Goal: Navigation & Orientation: Find specific page/section

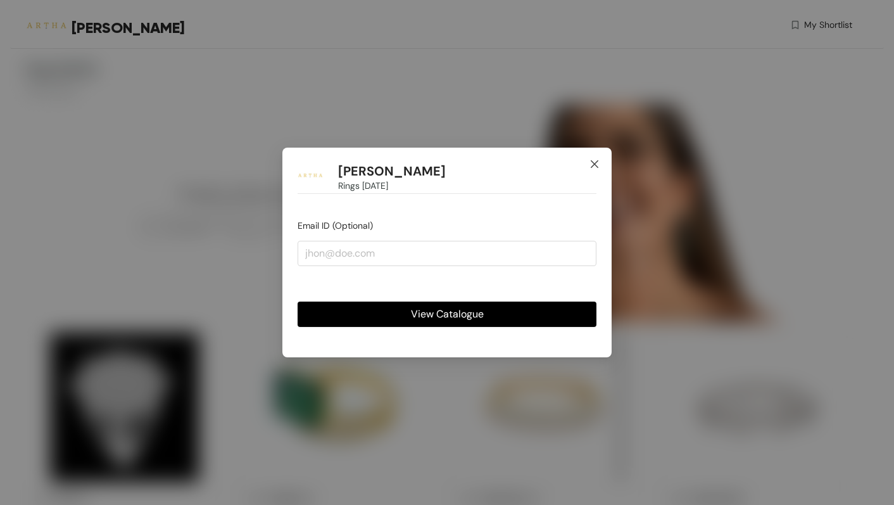
click at [597, 168] on icon "close" at bounding box center [595, 164] width 10 height 10
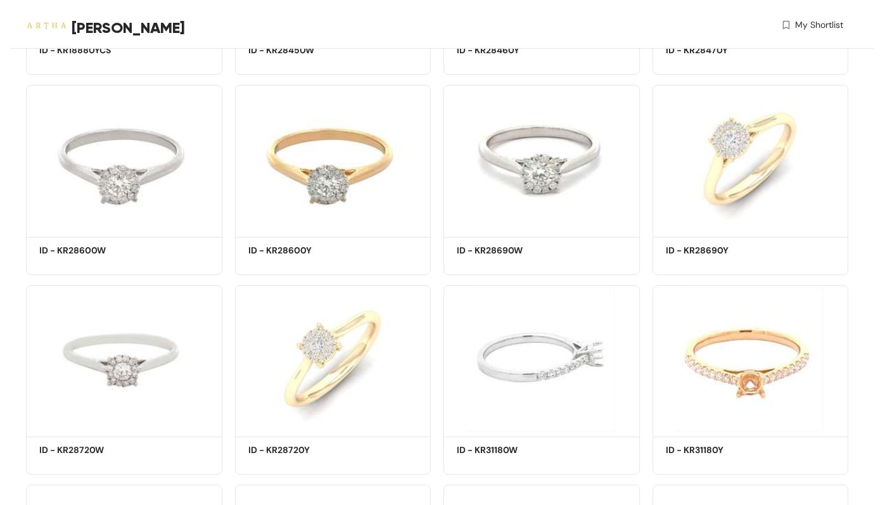
scroll to position [5196, 0]
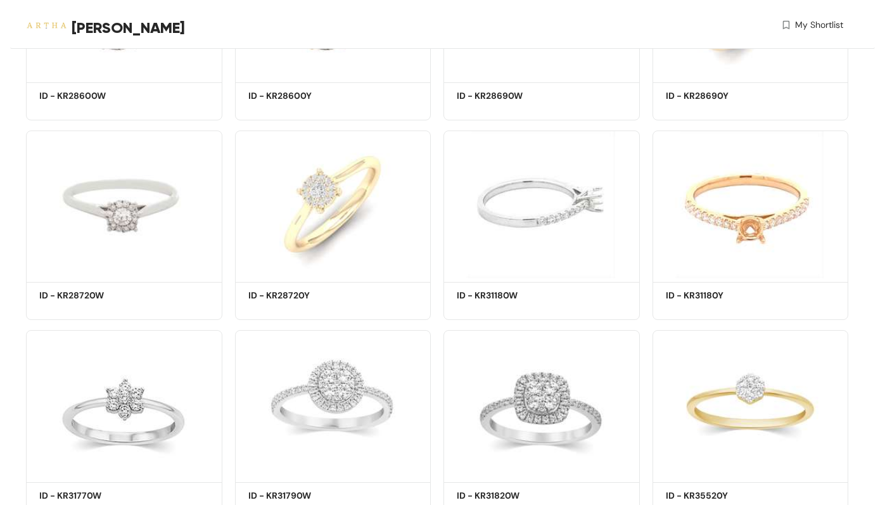
click at [365, 186] on img at bounding box center [333, 204] width 196 height 148
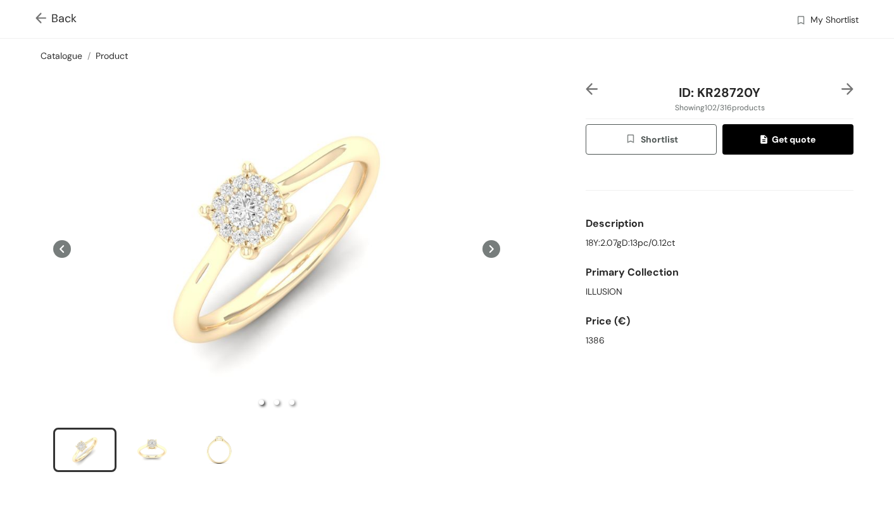
click at [71, 56] on link "Catalogue" at bounding box center [62, 55] width 42 height 11
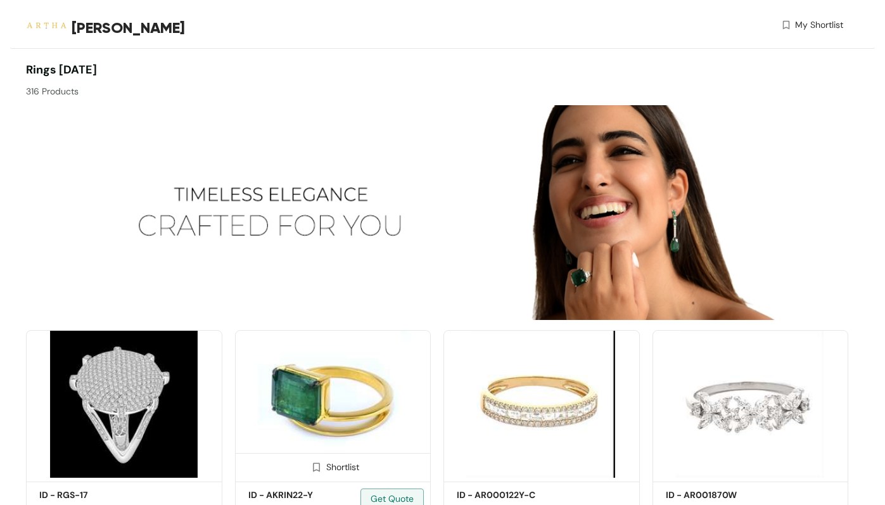
click at [343, 404] on img at bounding box center [333, 404] width 196 height 148
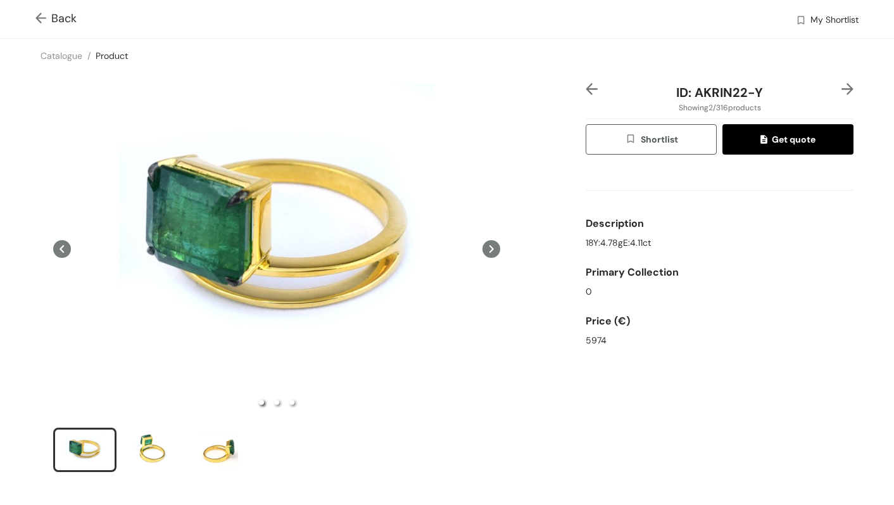
click at [488, 248] on icon at bounding box center [492, 249] width 18 height 18
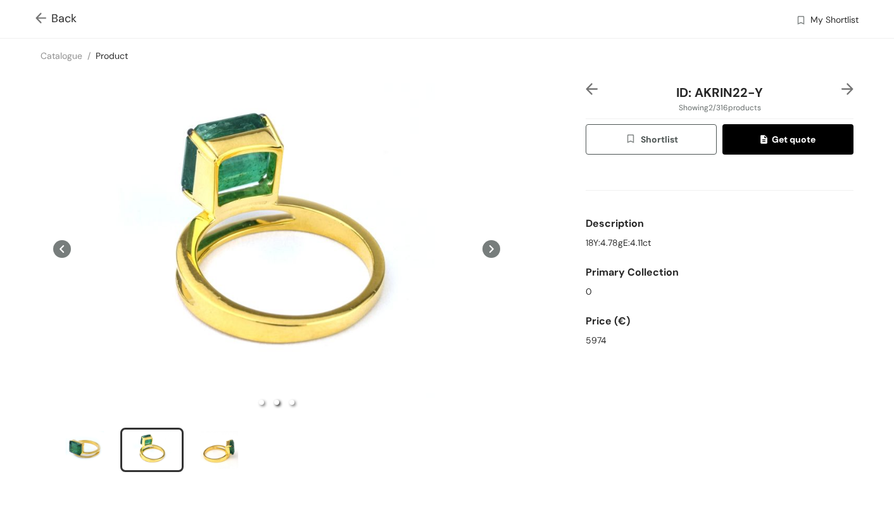
click at [488, 248] on icon at bounding box center [492, 249] width 18 height 18
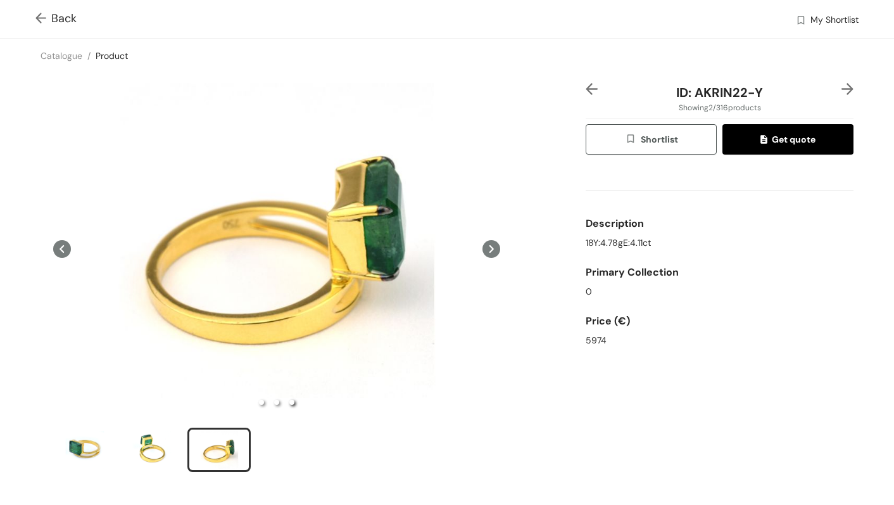
click at [488, 248] on icon at bounding box center [492, 249] width 18 height 18
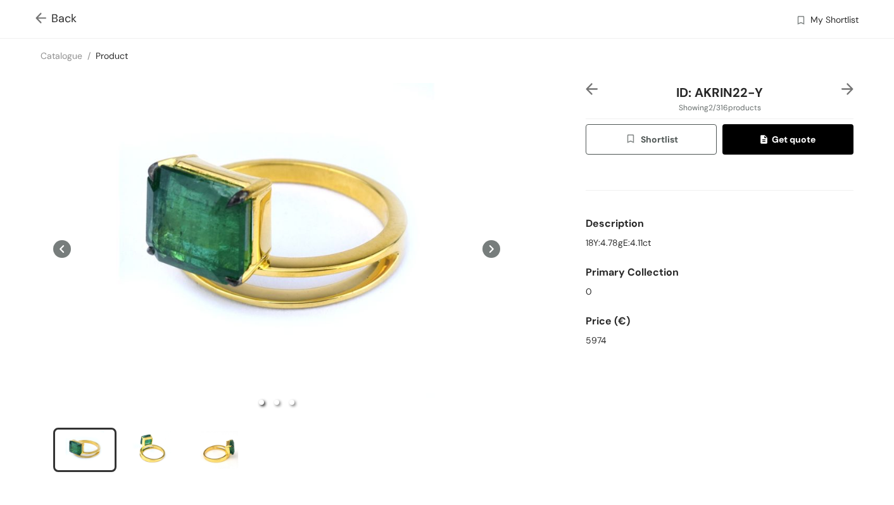
click at [488, 248] on icon at bounding box center [492, 249] width 18 height 18
